Goal: Transaction & Acquisition: Purchase product/service

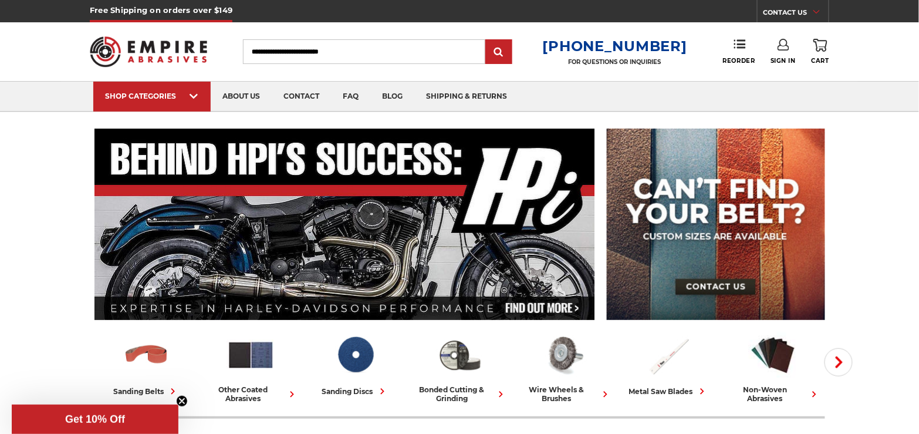
type input "**********"
click at [788, 49] on use at bounding box center [783, 45] width 12 height 12
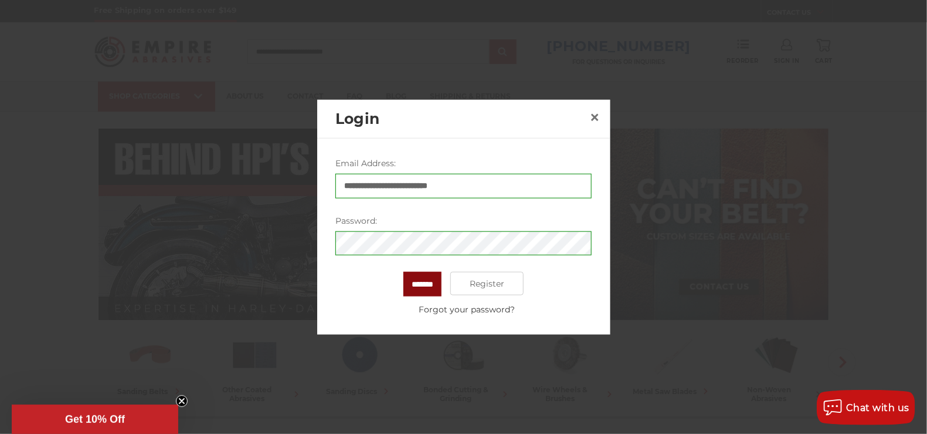
click at [417, 281] on input "*******" at bounding box center [423, 284] width 38 height 25
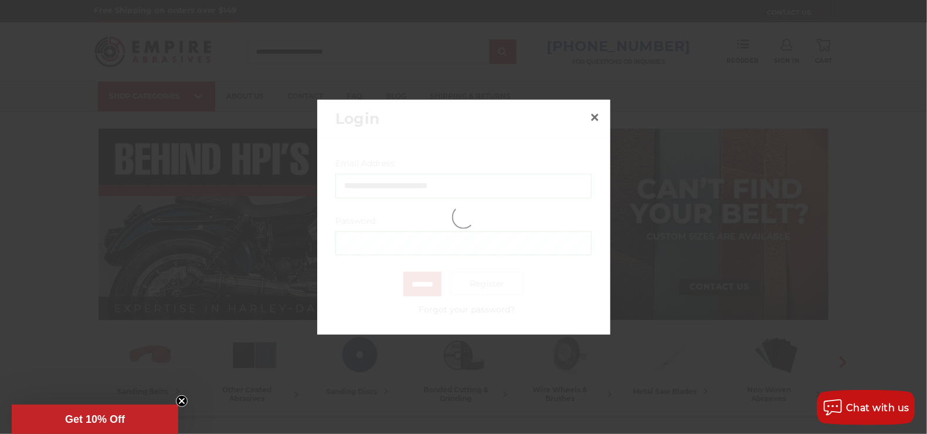
click at [184, 402] on circle "Close teaser" at bounding box center [182, 400] width 11 height 11
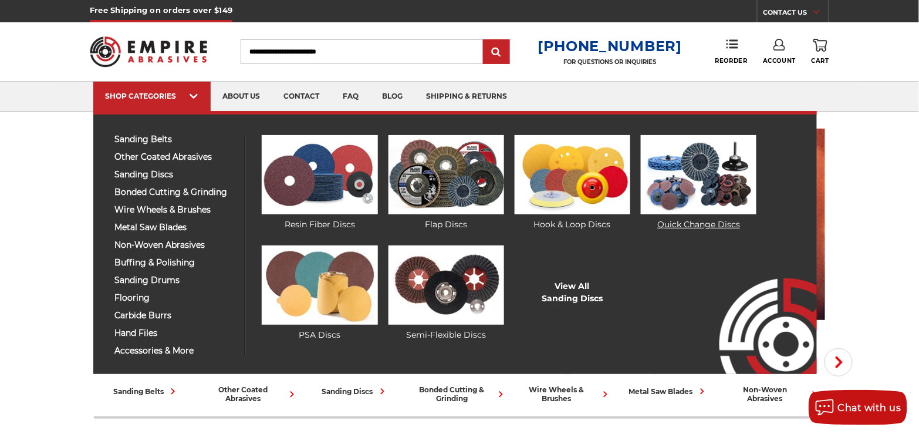
click at [705, 172] on img at bounding box center [699, 174] width 116 height 79
click at [695, 226] on link "Quick Change Discs" at bounding box center [699, 183] width 116 height 96
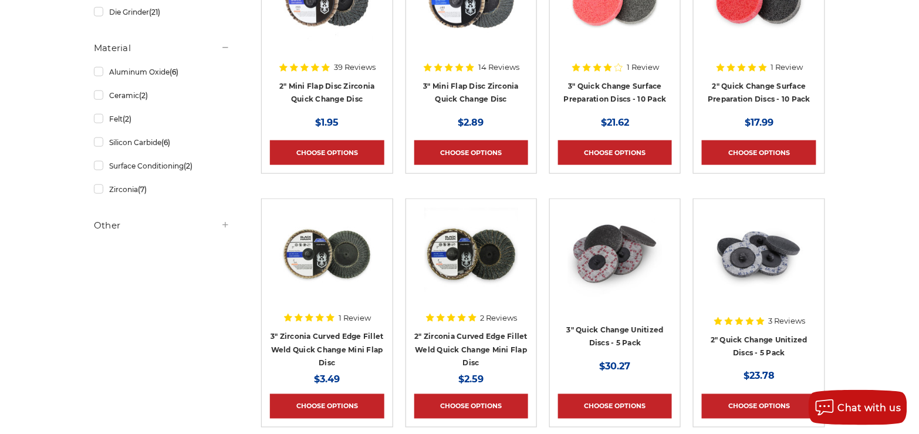
scroll to position [235, 0]
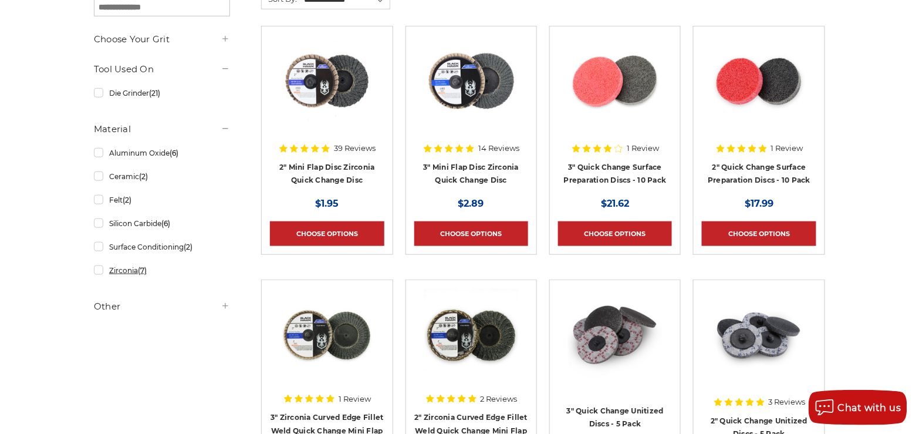
click at [98, 269] on link "Zirconia (7)" at bounding box center [162, 270] width 136 height 21
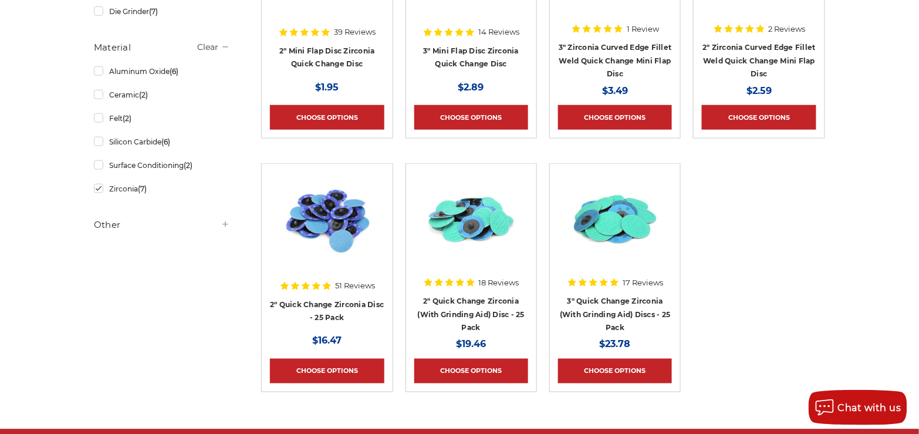
scroll to position [352, 0]
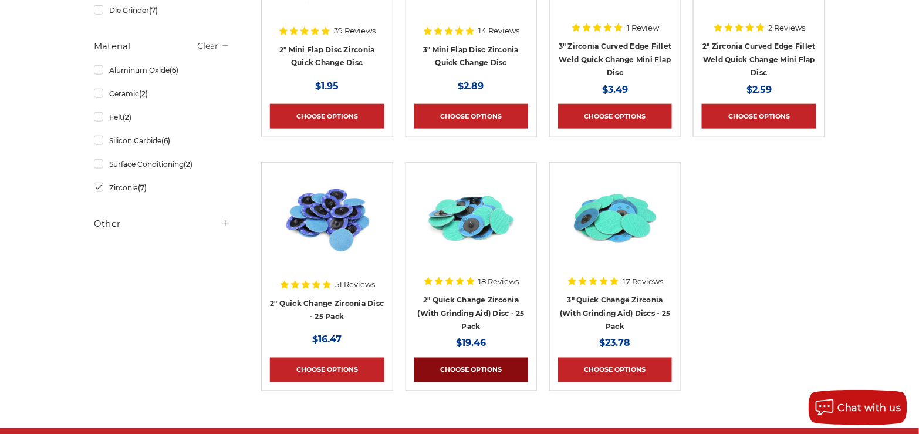
click at [480, 367] on link "Choose Options" at bounding box center [471, 369] width 114 height 25
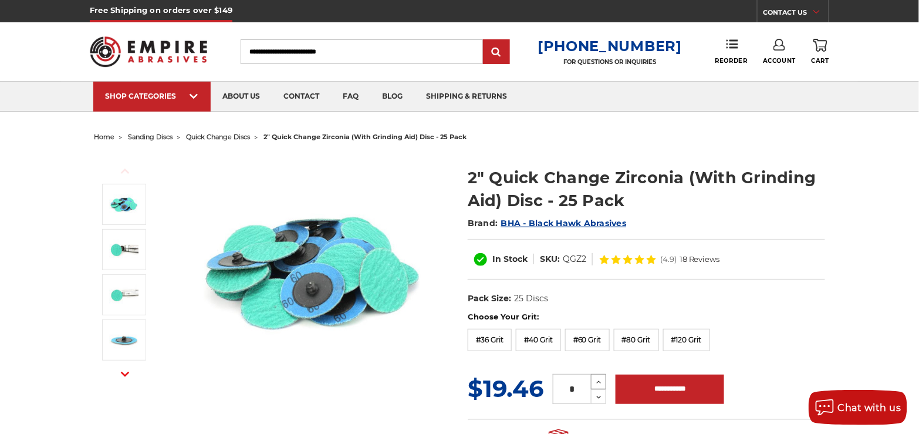
click at [598, 374] on button "Increase Quantity:" at bounding box center [598, 381] width 15 height 15
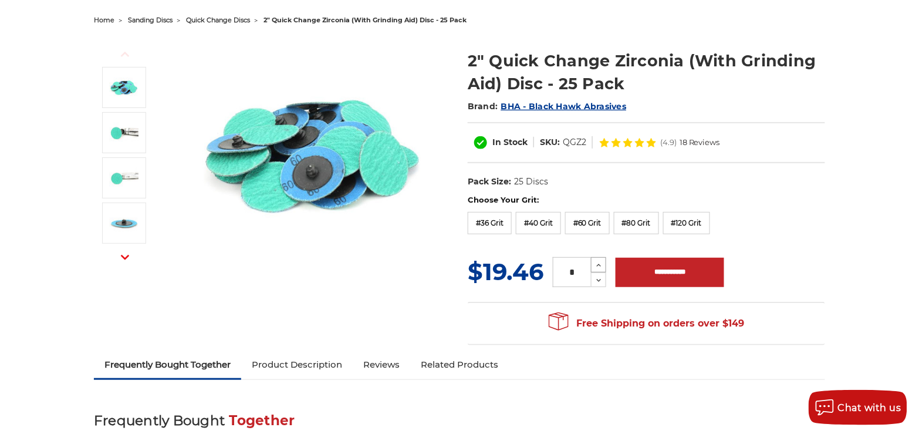
scroll to position [117, 0]
click at [600, 263] on icon at bounding box center [598, 264] width 9 height 11
click at [599, 277] on icon at bounding box center [598, 280] width 9 height 11
type input "*"
click at [676, 271] on input "**********" at bounding box center [669, 271] width 109 height 29
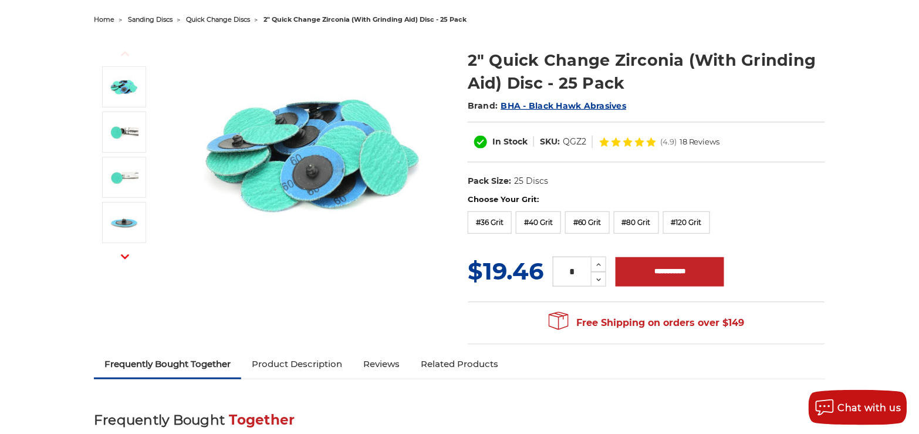
drag, startPoint x: 330, startPoint y: 276, endPoint x: 422, endPoint y: 257, distance: 94.0
click at [329, 276] on div "Previous Next" at bounding box center [459, 189] width 747 height 323
click at [641, 218] on label "#80 Grit" at bounding box center [636, 222] width 45 height 22
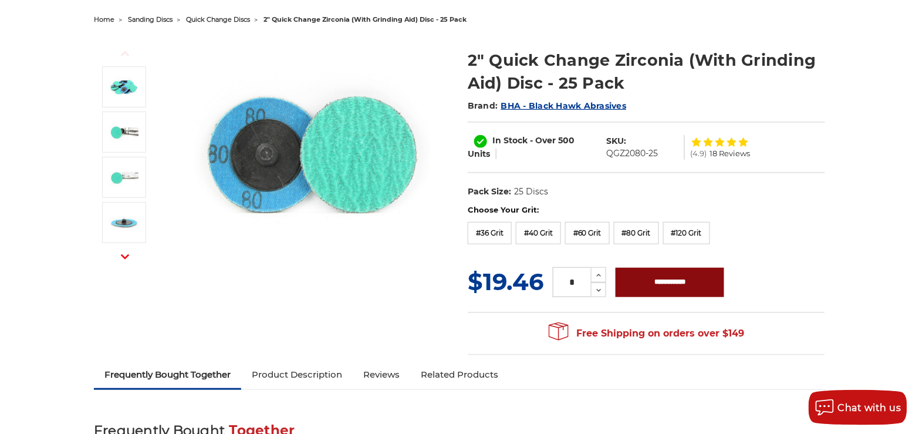
click at [666, 282] on input "**********" at bounding box center [669, 282] width 109 height 29
type input "**********"
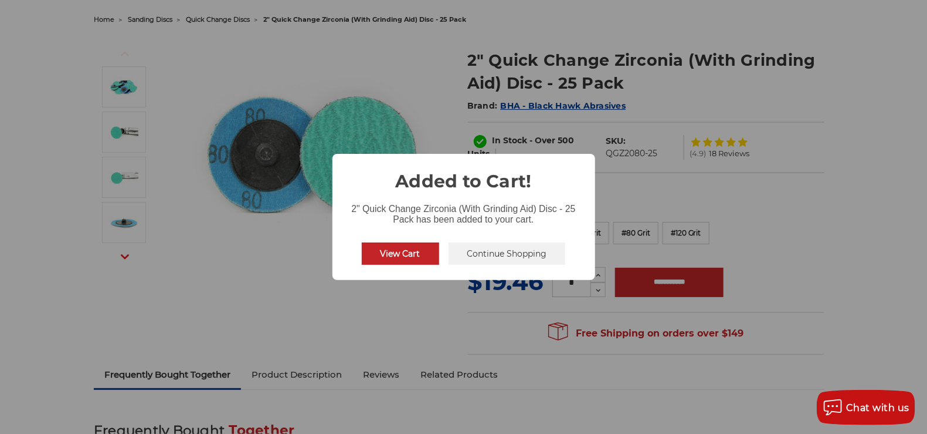
click at [523, 256] on button "Continue Shopping" at bounding box center [507, 253] width 117 height 22
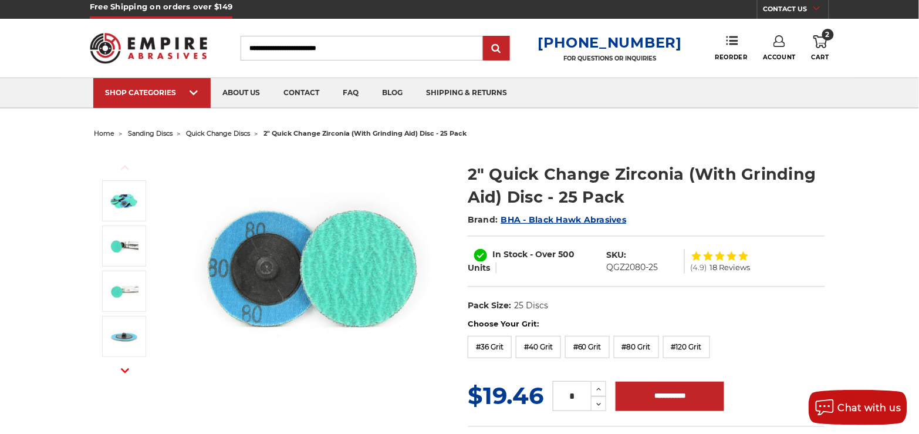
scroll to position [0, 0]
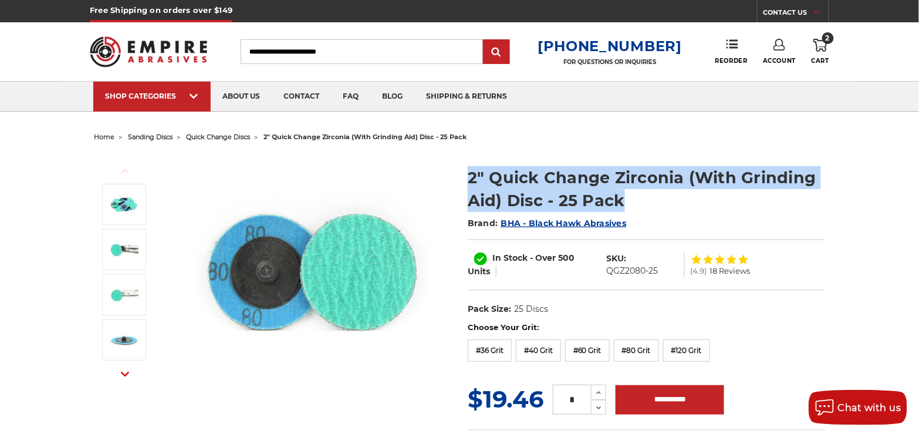
drag, startPoint x: 468, startPoint y: 173, endPoint x: 657, endPoint y: 197, distance: 190.4
click at [669, 194] on h1 "2" Quick Change Zirconia (With Grinding Aid) Disc - 25 Pack" at bounding box center [646, 189] width 357 height 46
click at [635, 197] on h1 "2" Quick Change Zirconia (With Grinding Aid) Disc - 25 Pack" at bounding box center [646, 189] width 357 height 46
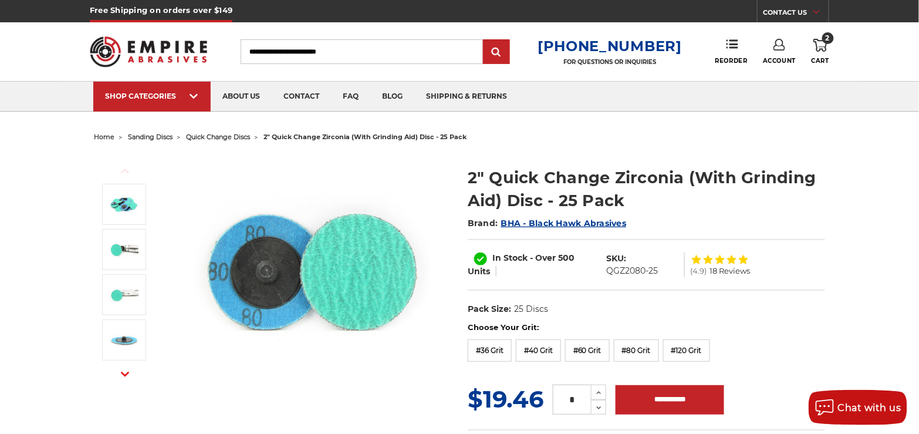
click at [281, 53] on input "Search" at bounding box center [362, 51] width 242 height 25
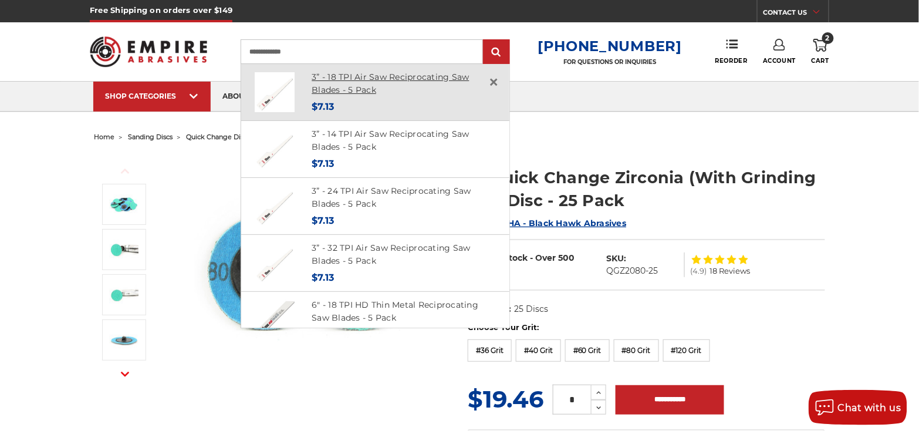
type input "**********"
click at [340, 86] on link "3” - 18 TPI Air Saw Reciprocating Saw Blades - 5 Pack" at bounding box center [390, 84] width 157 height 24
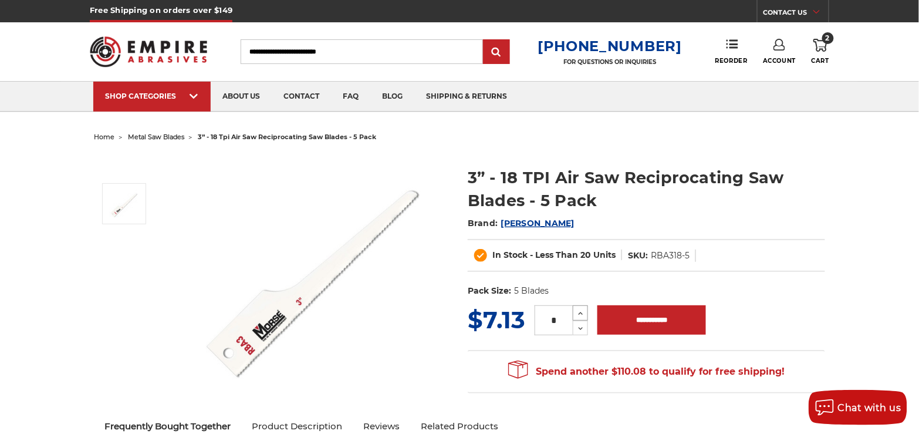
click at [583, 311] on icon at bounding box center [580, 313] width 9 height 11
type input "*"
click at [629, 320] on input "**********" at bounding box center [651, 319] width 109 height 29
type input "**********"
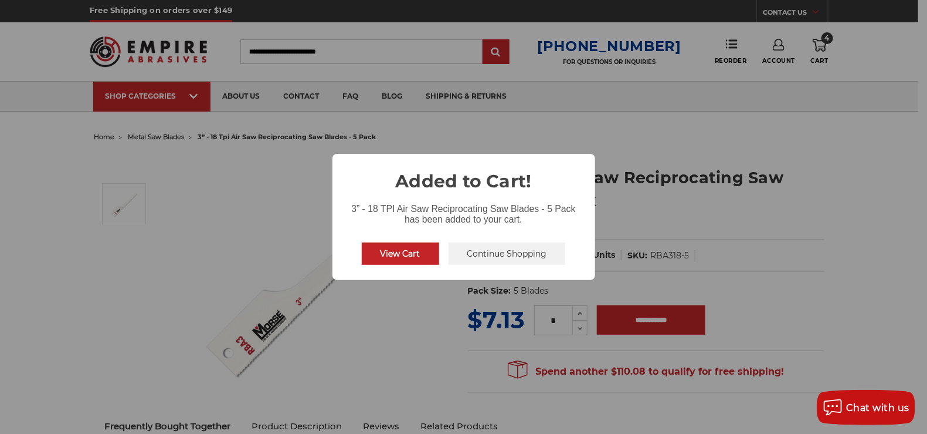
click at [400, 260] on button "View Cart" at bounding box center [400, 253] width 77 height 22
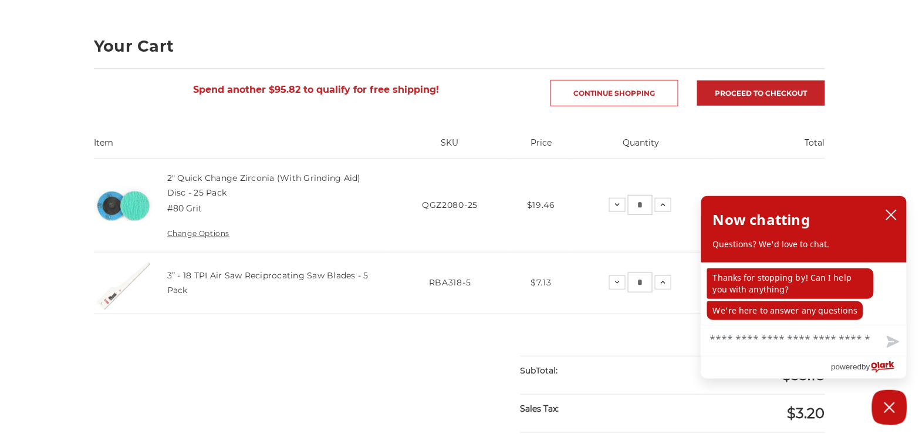
scroll to position [176, 0]
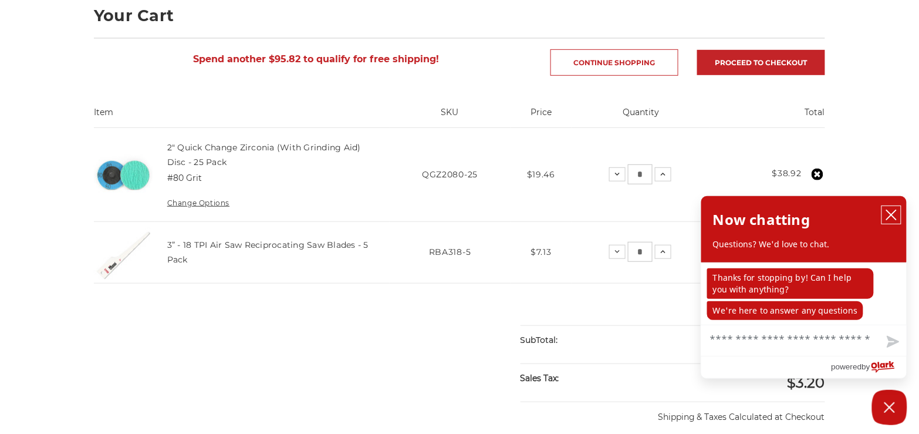
click at [892, 212] on icon "close chatbox" at bounding box center [891, 215] width 12 height 12
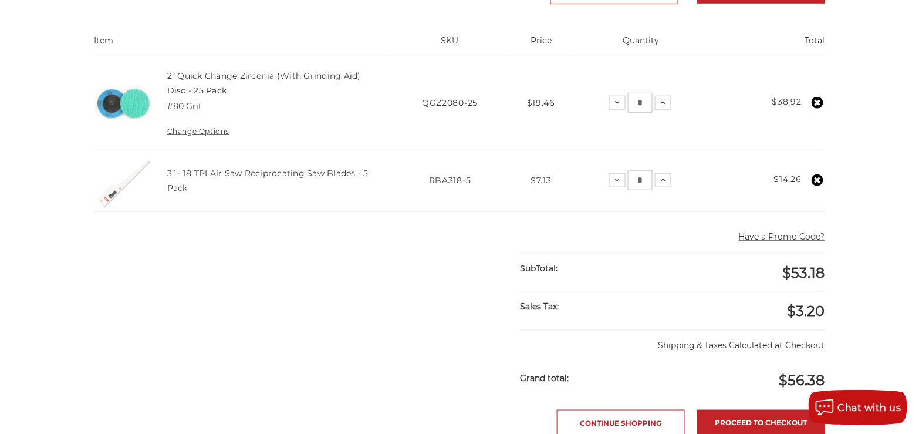
scroll to position [235, 0]
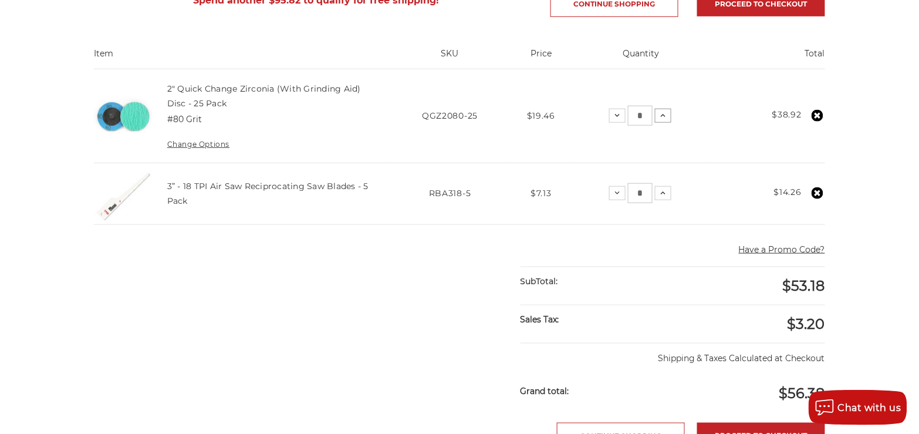
click at [660, 113] on icon at bounding box center [662, 115] width 9 height 9
click at [662, 118] on icon at bounding box center [662, 115] width 9 height 9
drag, startPoint x: 638, startPoint y: 111, endPoint x: 644, endPoint y: 111, distance: 6.5
click at [644, 111] on input "*" at bounding box center [640, 116] width 25 height 20
type input "*"
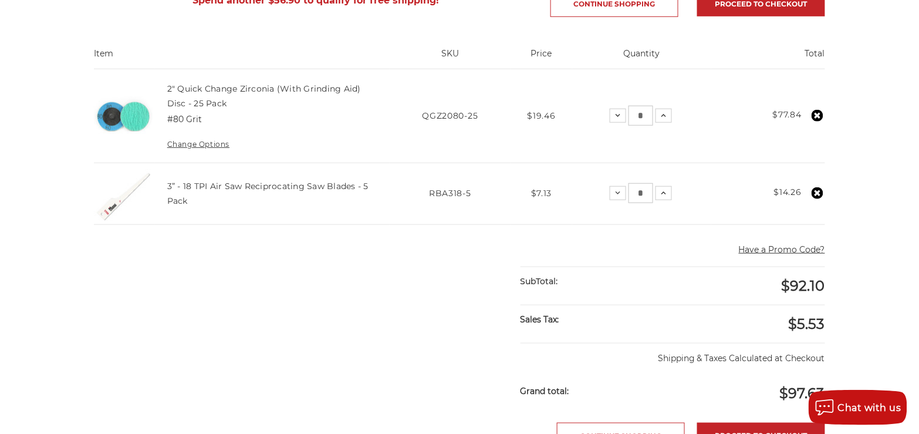
click at [302, 300] on main "home your cart Your Cart Spend another $56.90 to qualify for free shipping! Con…" at bounding box center [459, 297] width 743 height 807
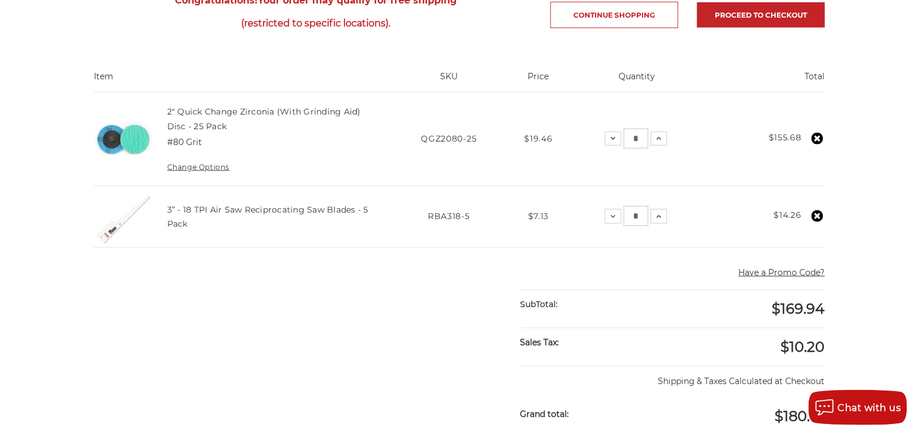
click at [640, 139] on input "*" at bounding box center [636, 138] width 25 height 20
type input "*"
click at [350, 294] on main "home your cart Your Cart Congratulations! Your order may qualify for free shipp…" at bounding box center [459, 309] width 743 height 830
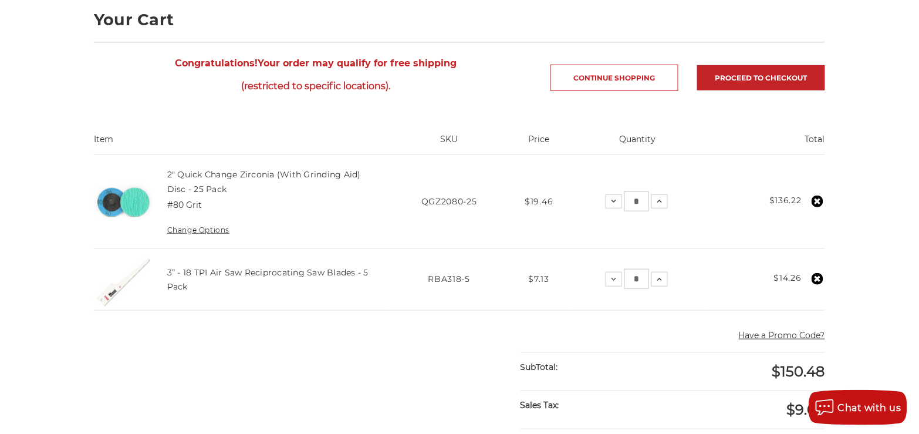
scroll to position [0, 0]
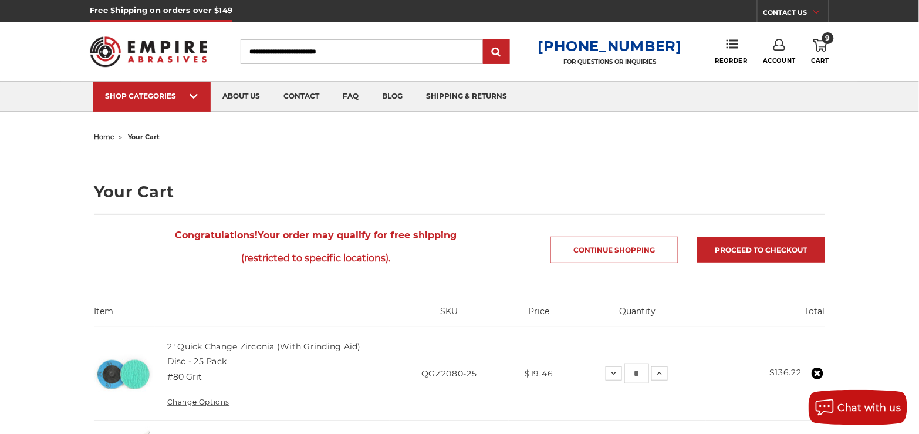
click at [299, 48] on input "Search" at bounding box center [362, 51] width 242 height 25
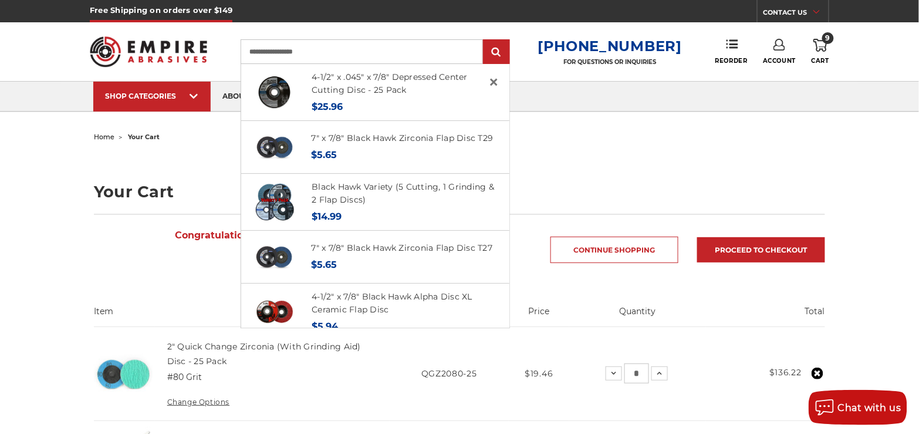
type input "**********"
click at [485, 40] on input "submit" at bounding box center [496, 51] width 23 height 23
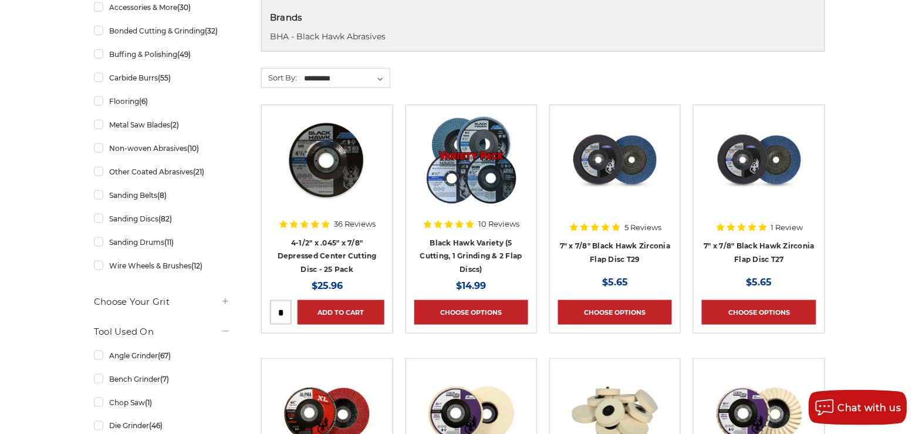
scroll to position [280, 0]
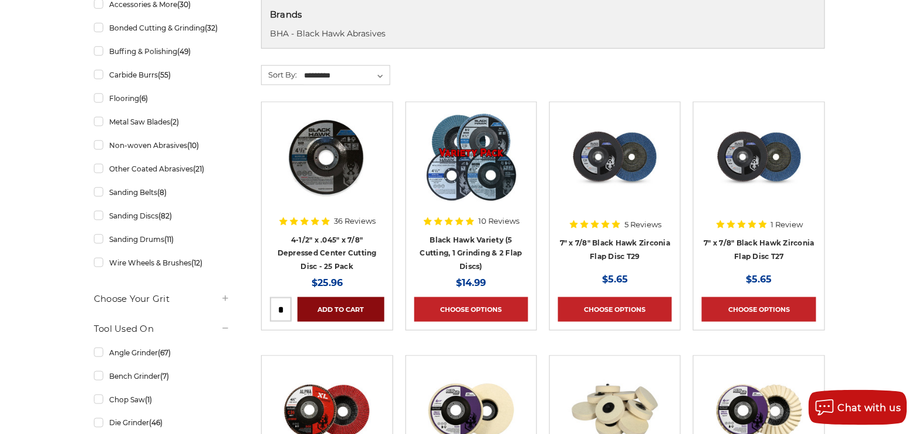
click at [342, 306] on link "Add to Cart" at bounding box center [340, 309] width 86 height 25
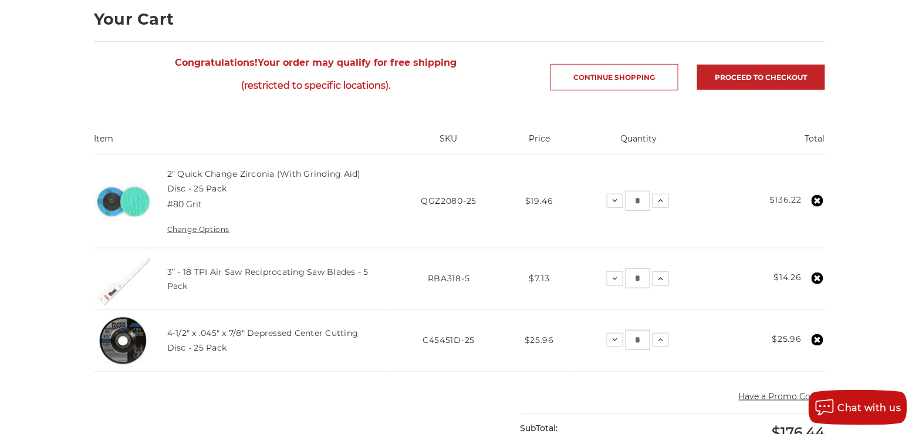
scroll to position [176, 0]
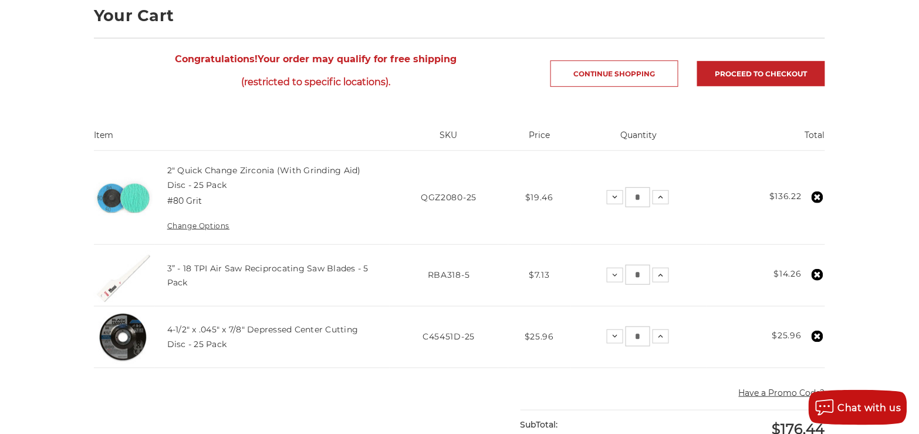
click at [641, 195] on input "*" at bounding box center [637, 197] width 25 height 20
type input "*"
click at [386, 392] on main "home your cart Your Cart Congratulations! Your order may qualify for free shipp…" at bounding box center [459, 405] width 743 height 906
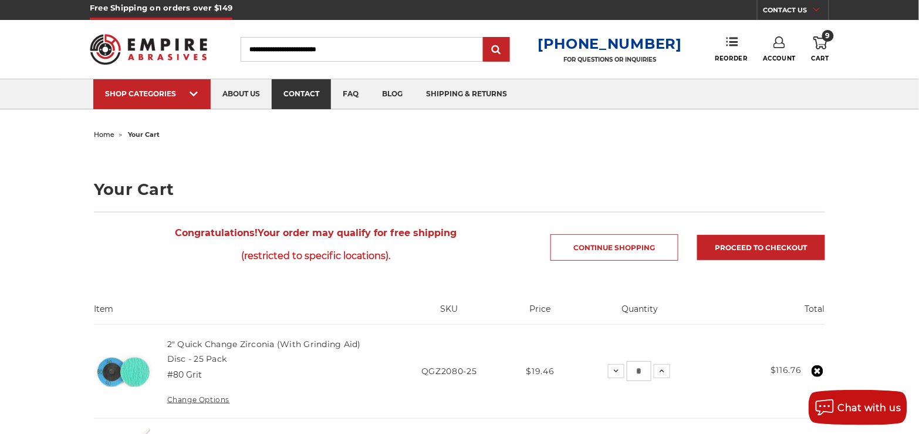
scroll to position [0, 0]
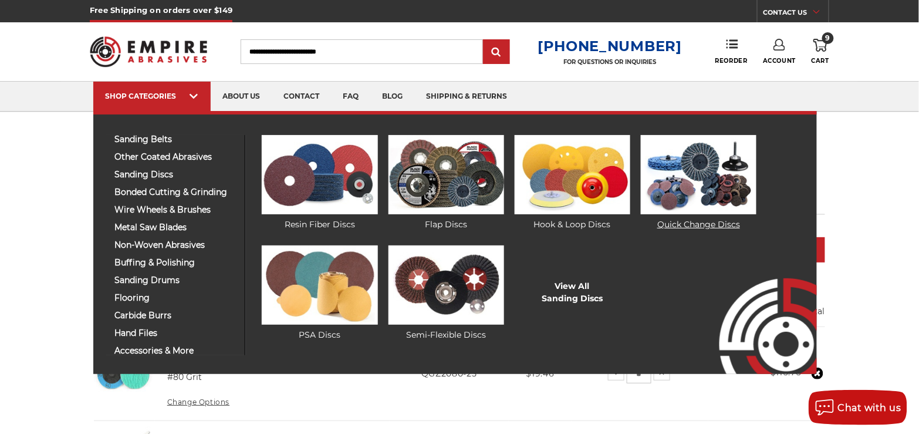
click at [720, 178] on img at bounding box center [699, 174] width 116 height 79
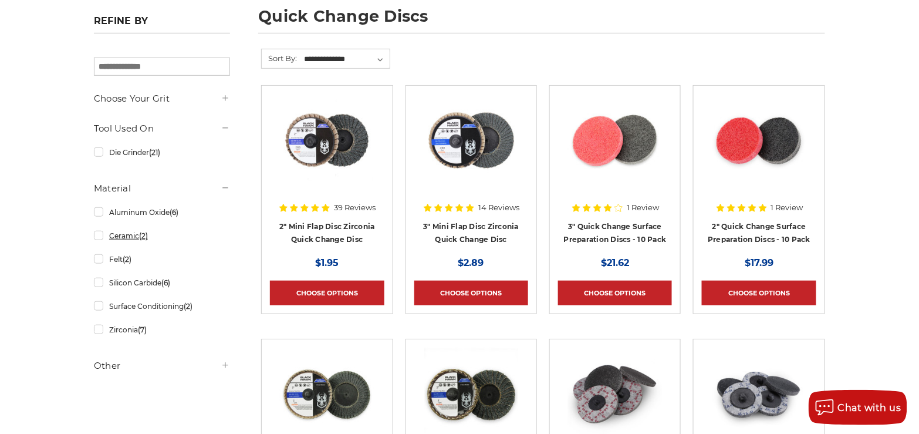
scroll to position [176, 0]
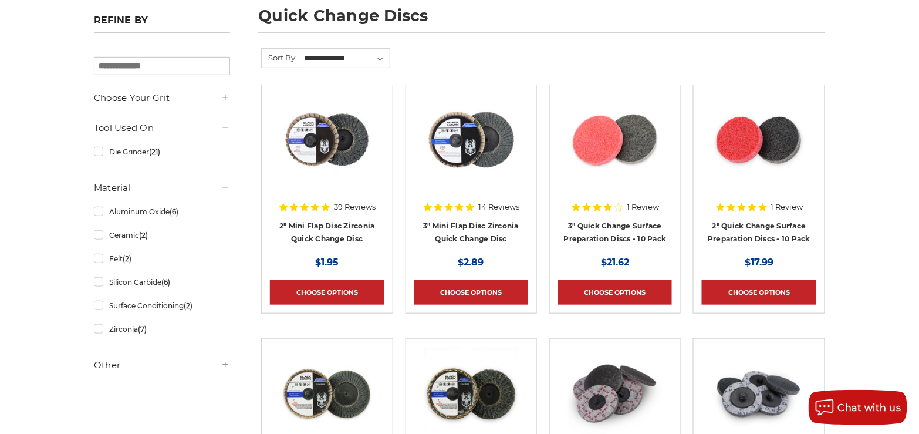
click at [225, 363] on icon at bounding box center [225, 364] width 9 height 9
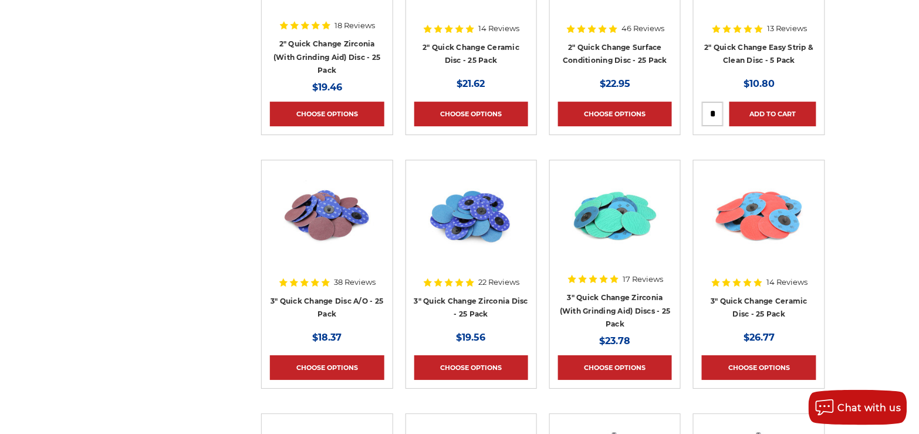
scroll to position [939, 0]
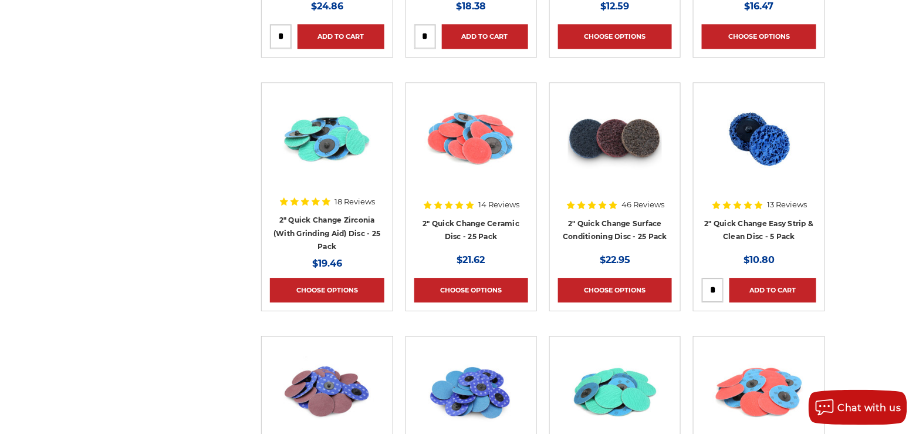
click at [613, 162] on img at bounding box center [615, 138] width 94 height 94
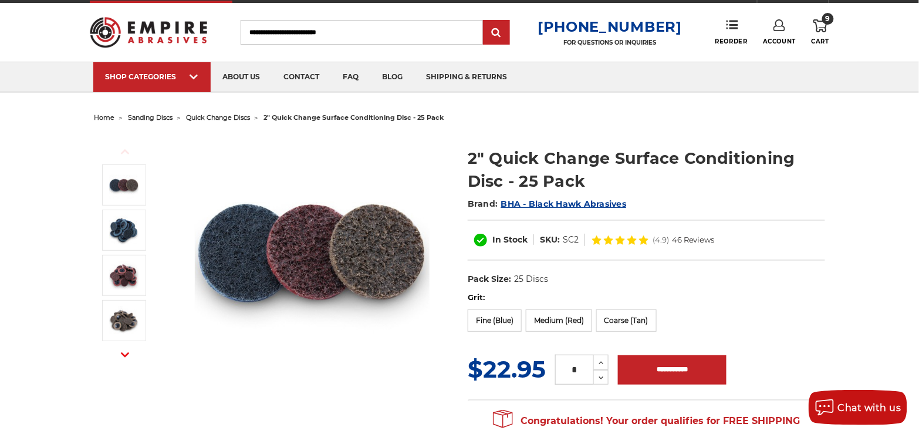
scroll to position [59, 0]
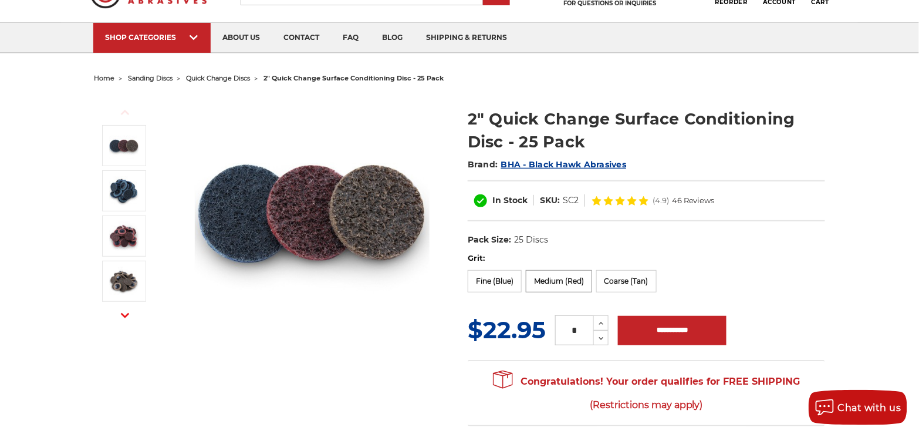
click at [562, 280] on label "Medium (Red)" at bounding box center [559, 281] width 66 height 22
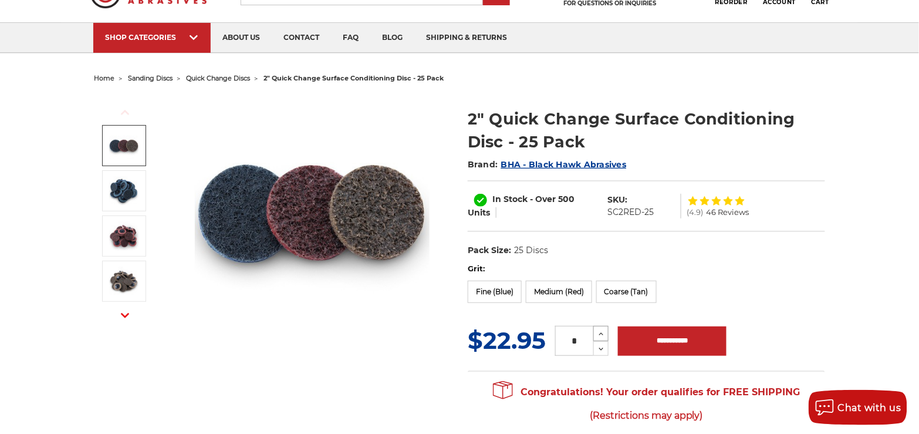
click at [600, 333] on use at bounding box center [601, 334] width 5 height 3
type input "*"
click at [672, 340] on input "**********" at bounding box center [672, 340] width 109 height 29
type input "**********"
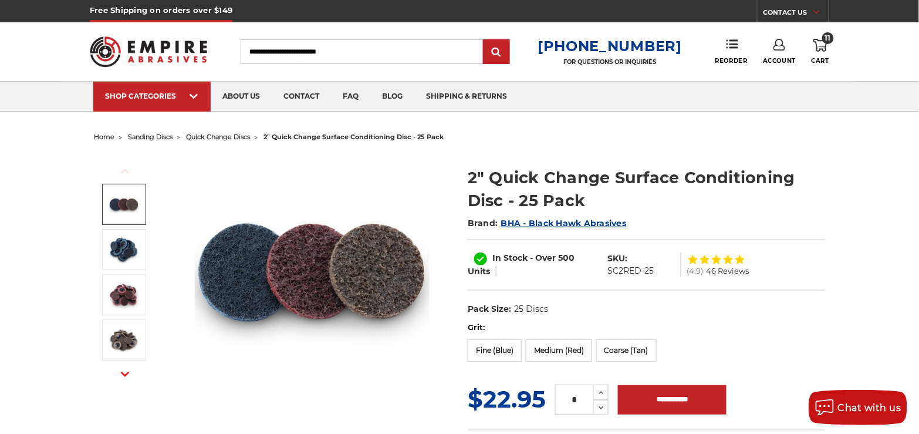
scroll to position [0, 0]
click at [821, 43] on icon at bounding box center [820, 45] width 14 height 13
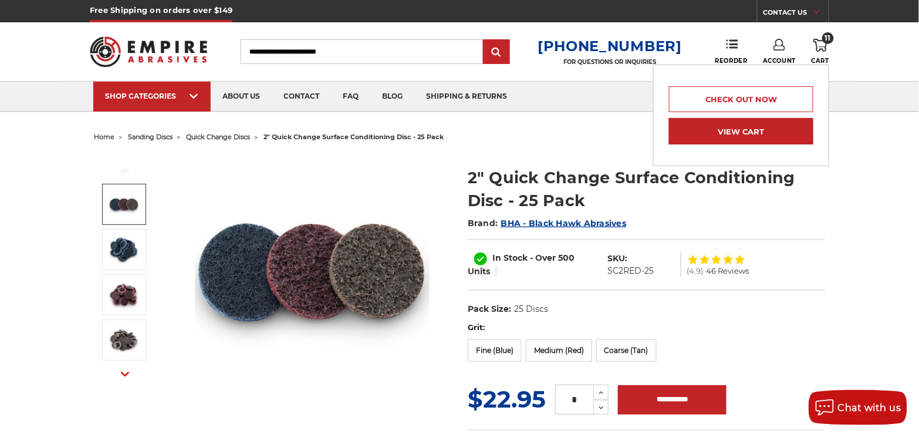
click at [749, 137] on link "View Cart" at bounding box center [741, 131] width 144 height 26
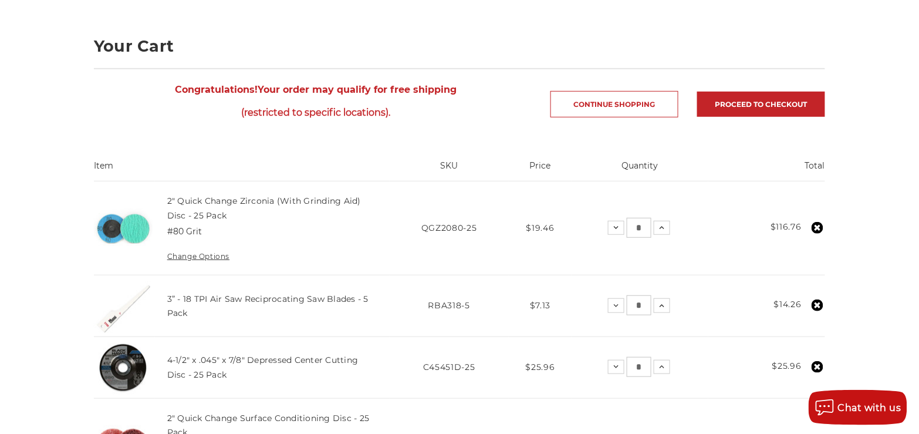
scroll to position [176, 0]
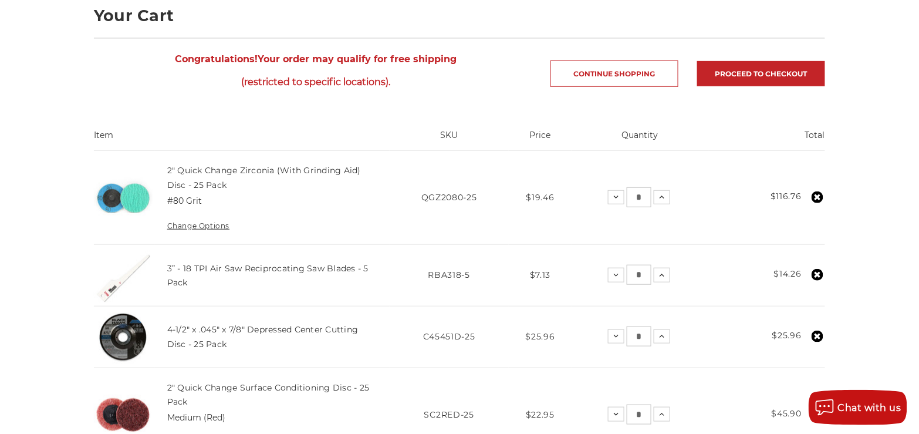
drag, startPoint x: 634, startPoint y: 195, endPoint x: 643, endPoint y: 195, distance: 9.4
click at [642, 195] on input "*" at bounding box center [639, 197] width 25 height 20
type input "*"
click at [731, 165] on td "Total $116.76" at bounding box center [766, 198] width 117 height 94
click at [780, 69] on link "Proceed to checkout" at bounding box center [761, 73] width 128 height 25
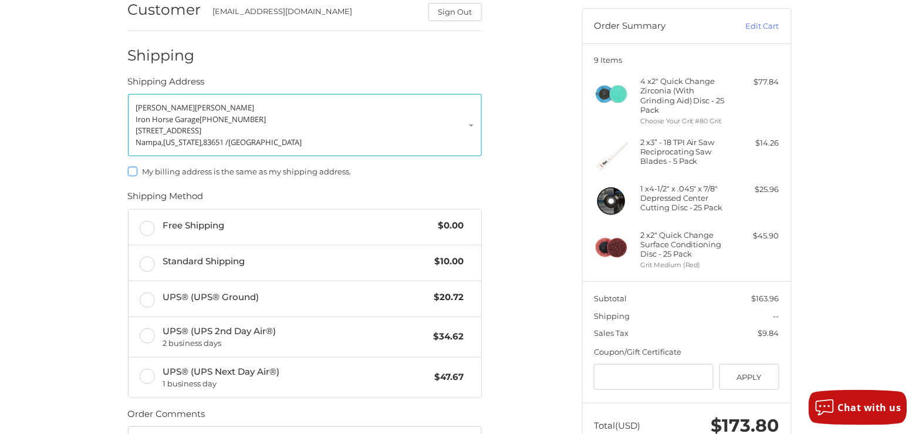
scroll to position [109, 0]
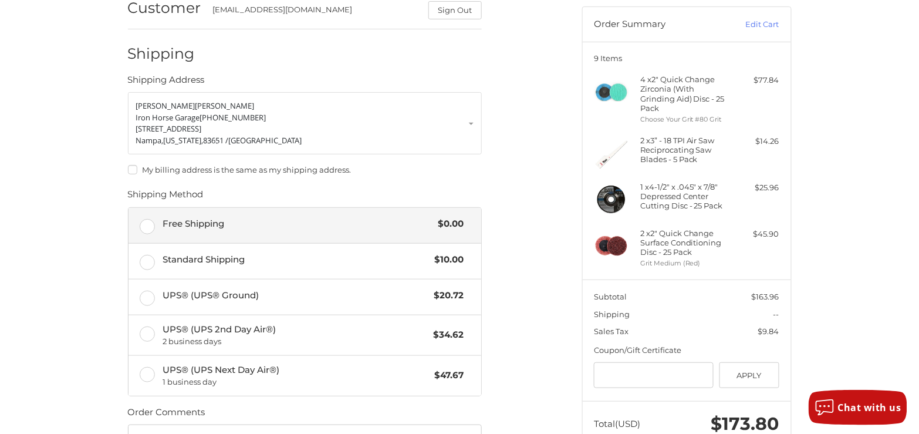
click at [147, 222] on label "Free Shipping $0.00" at bounding box center [304, 225] width 353 height 35
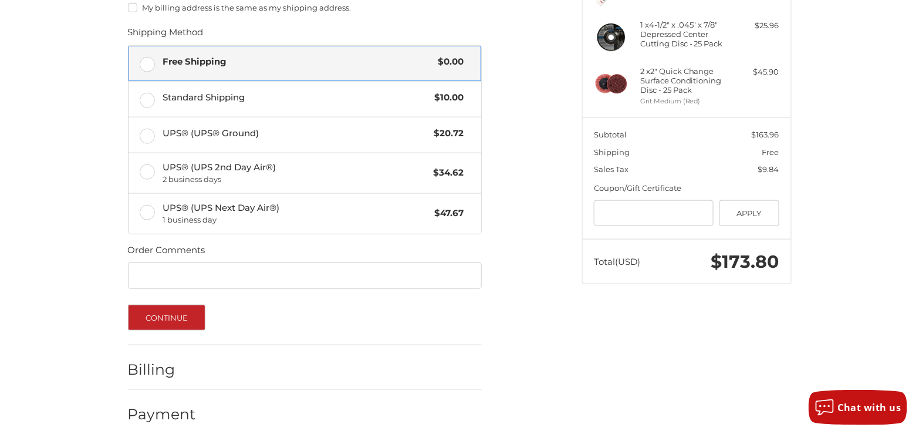
scroll to position [278, 0]
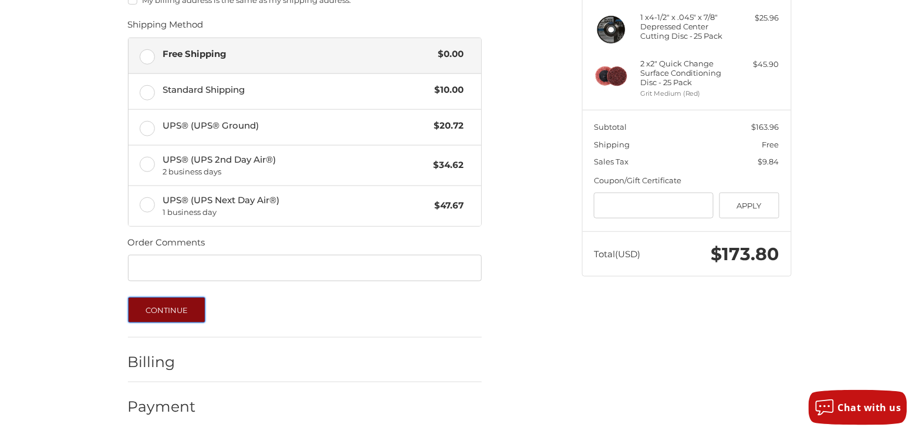
click at [178, 310] on button "Continue" at bounding box center [167, 310] width 78 height 26
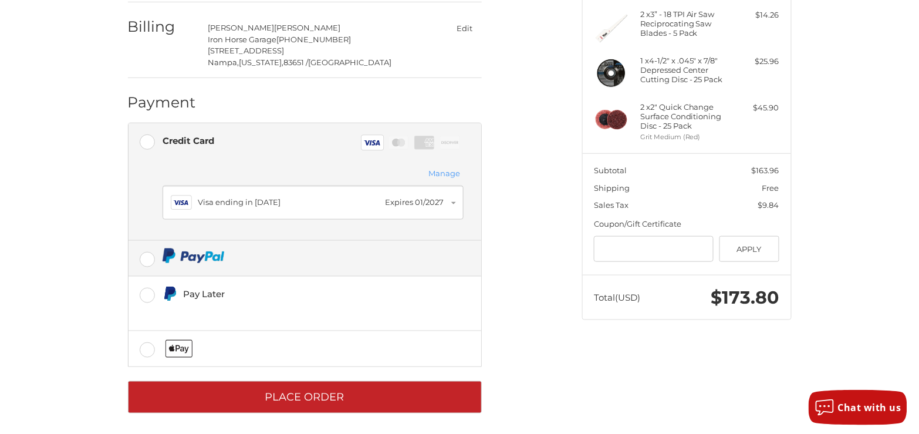
scroll to position [235, 0]
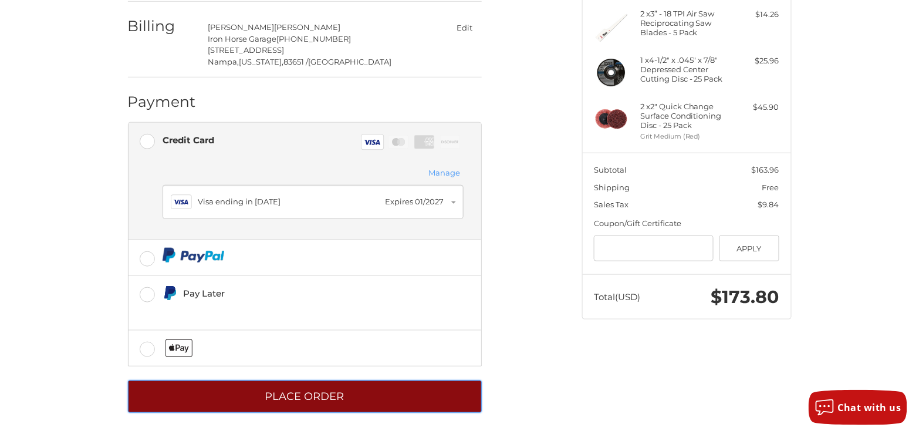
click at [340, 391] on button "Place Order" at bounding box center [305, 396] width 354 height 32
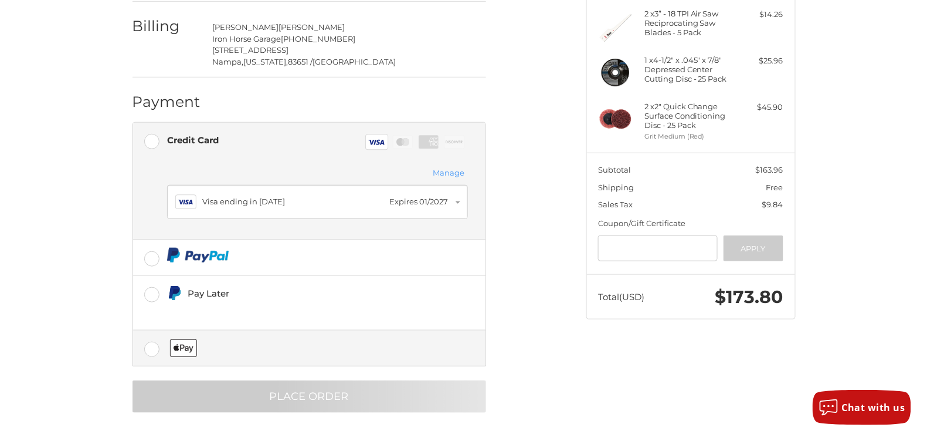
scroll to position [0, 0]
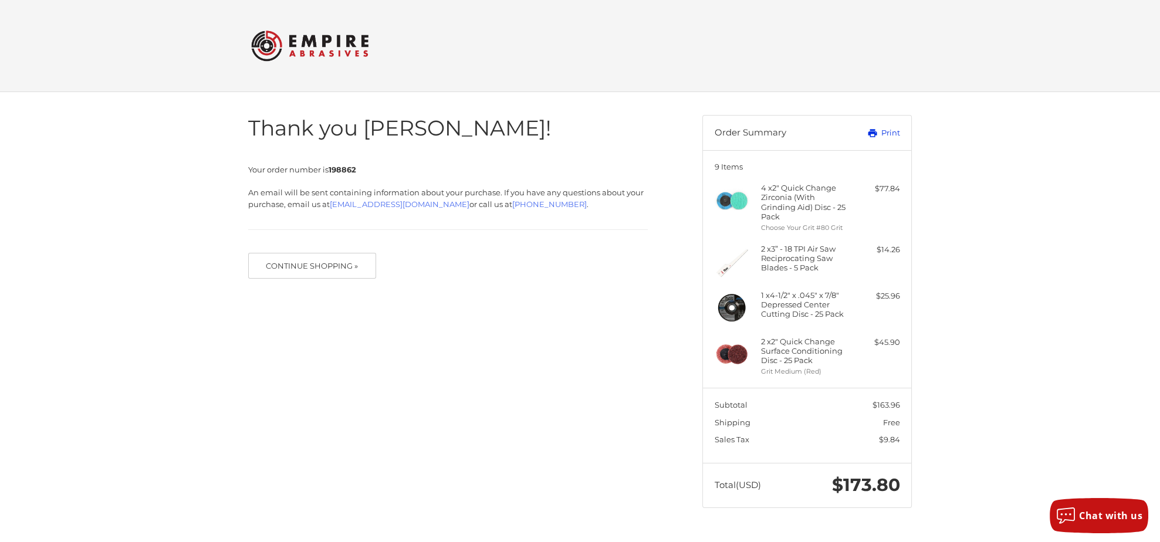
drag, startPoint x: 883, startPoint y: 134, endPoint x: 932, endPoint y: 462, distance: 330.9
click at [883, 134] on link "Print" at bounding box center [870, 133] width 58 height 12
